Goal: Information Seeking & Learning: Understand process/instructions

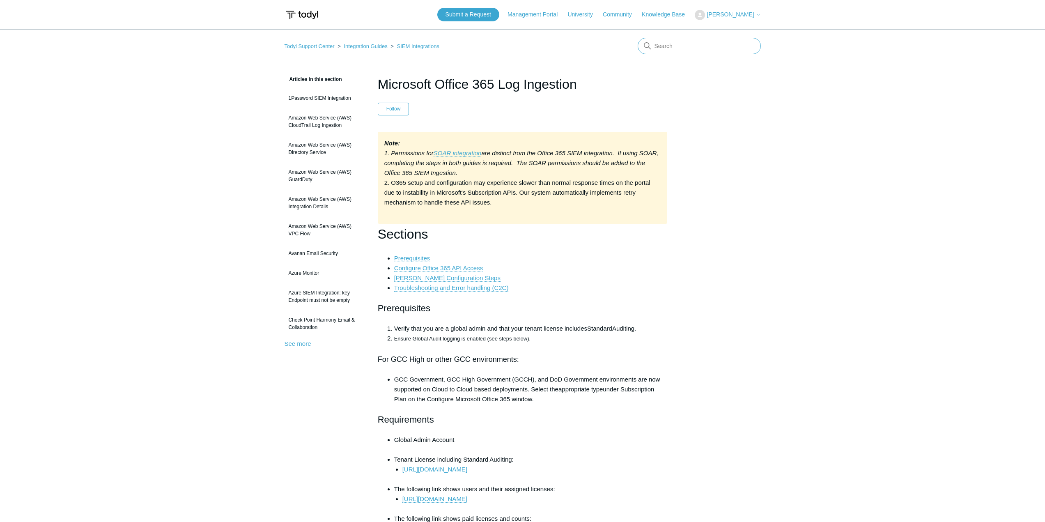
click at [681, 47] on input "Search" at bounding box center [698, 46] width 123 height 16
type input "deploy mac"
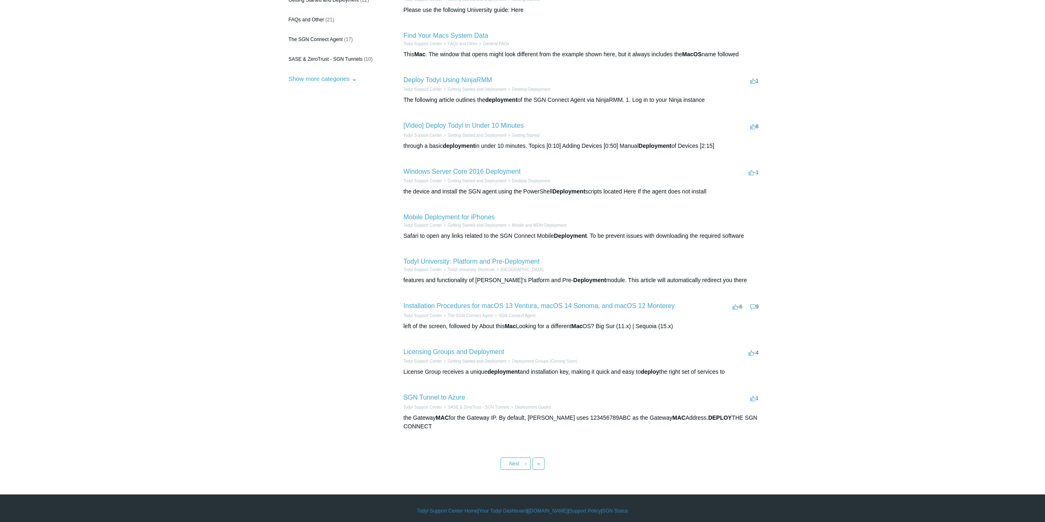
scroll to position [119, 0]
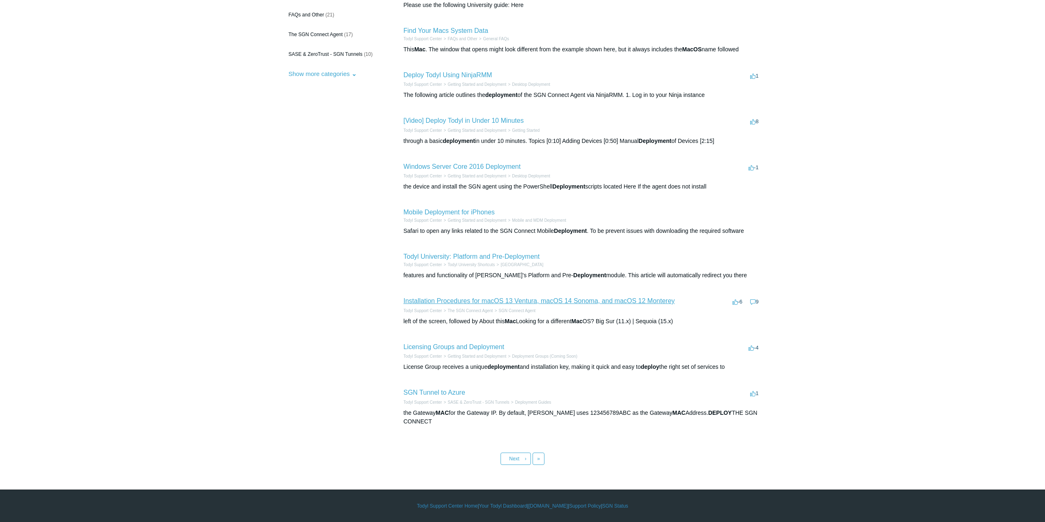
click at [557, 299] on link "Installation Procedures for macOS 13 Ventura, macOS 14 Sonoma, and macOS 12 Mon…" at bounding box center [538, 300] width 271 height 7
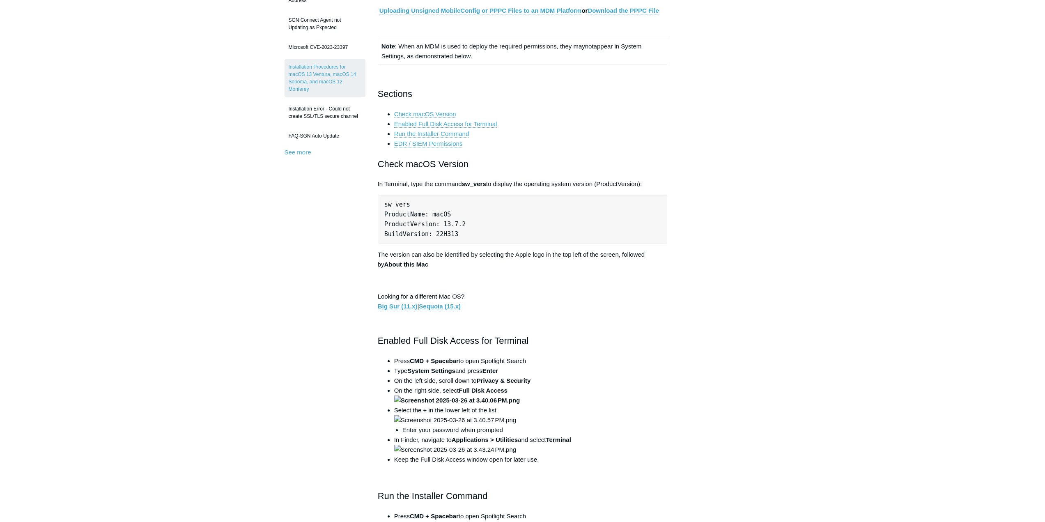
scroll to position [205, 0]
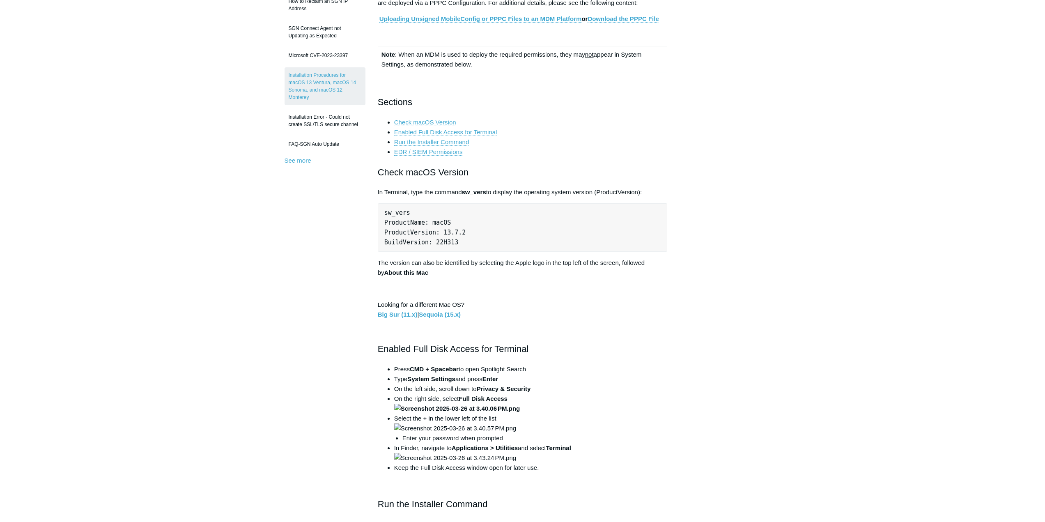
click at [442, 314] on link "Sequoia (15.x)" at bounding box center [440, 314] width 42 height 7
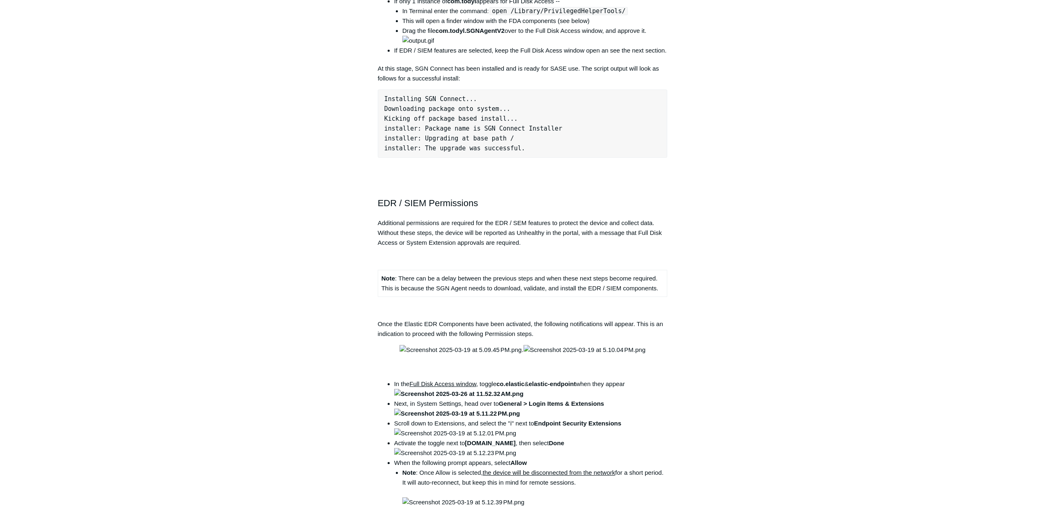
scroll to position [698, 0]
